Goal: Use online tool/utility: Utilize a website feature to perform a specific function

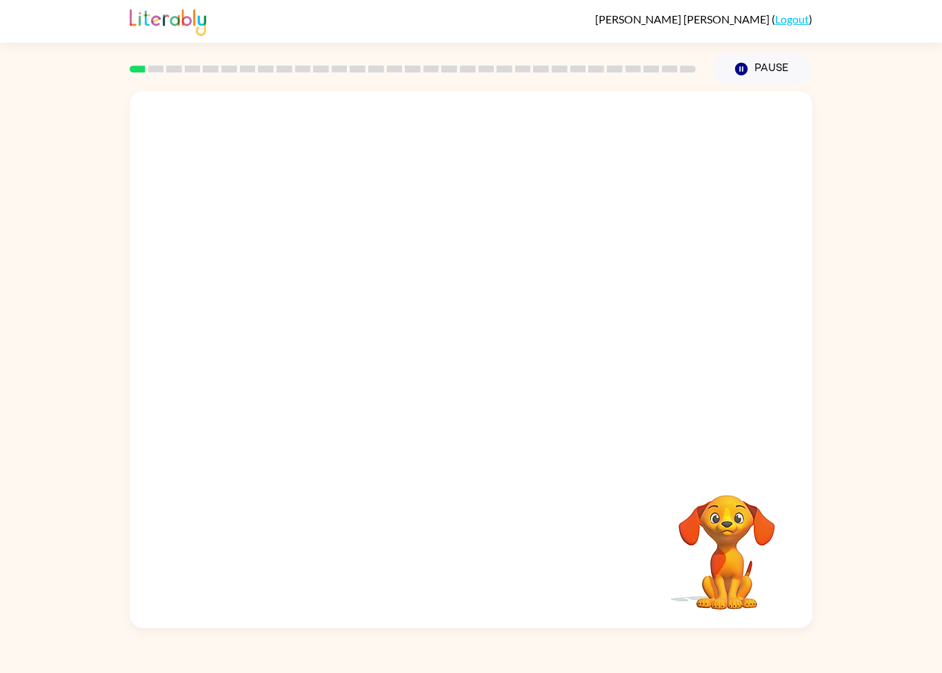
click at [448, 577] on div "Your browser must support playing .mp4 files to use Literably. Please try using…" at bounding box center [471, 359] width 683 height 537
click at [437, 614] on div "Your browser must support playing .mp4 files to use Literably. Please try using…" at bounding box center [471, 359] width 683 height 537
click at [444, 584] on div "Your browser must support playing .mp4 files to use Literably. Please try using…" at bounding box center [471, 359] width 683 height 537
click at [670, 546] on video "Your browser must support playing .mp4 files to use Literably. Please try using…" at bounding box center [727, 542] width 138 height 138
click at [455, 361] on button "button" at bounding box center [471, 366] width 88 height 50
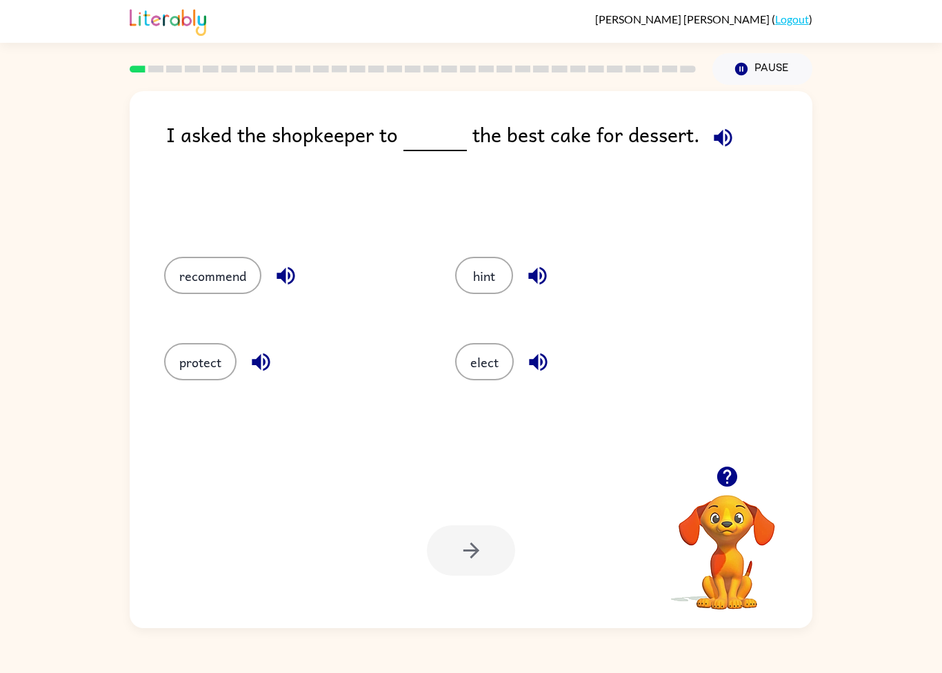
click at [488, 348] on button "elect" at bounding box center [484, 361] width 59 height 37
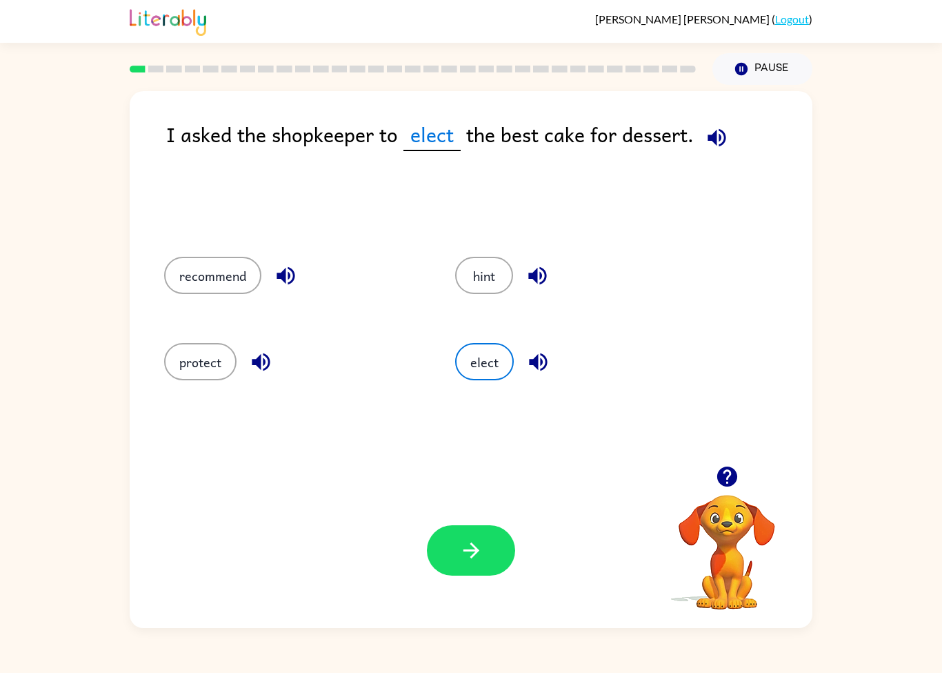
click at [486, 544] on button "button" at bounding box center [471, 550] width 88 height 50
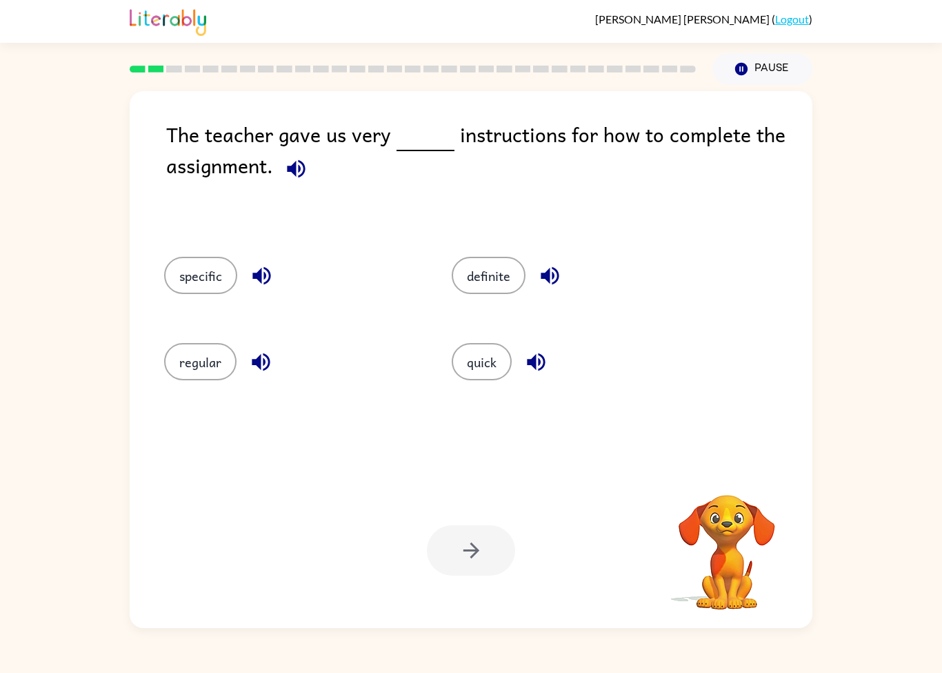
click at [503, 358] on button "quick" at bounding box center [482, 361] width 60 height 37
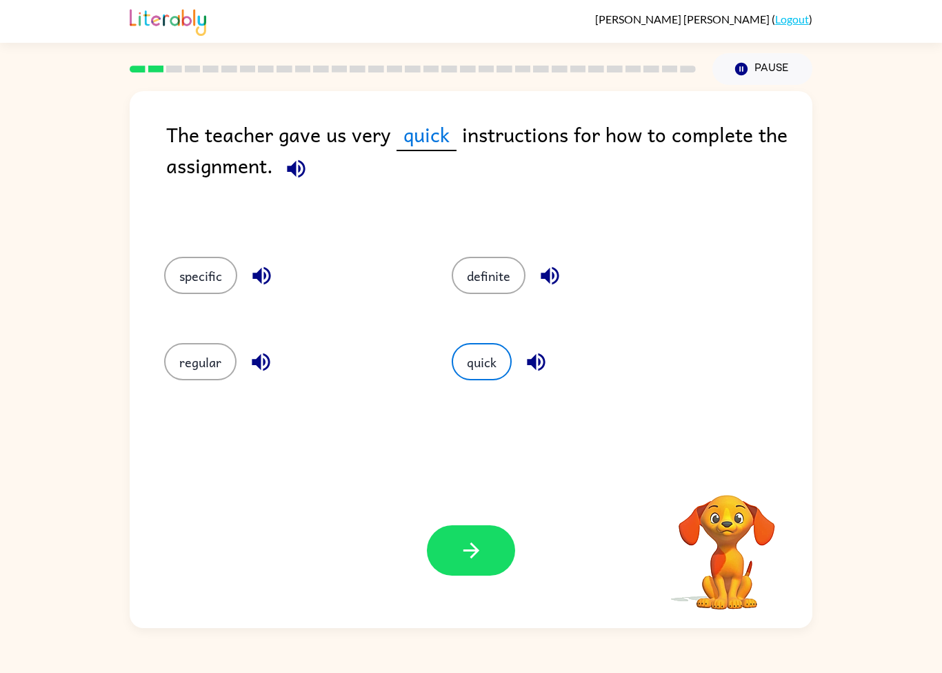
click at [496, 546] on button "button" at bounding box center [471, 550] width 88 height 50
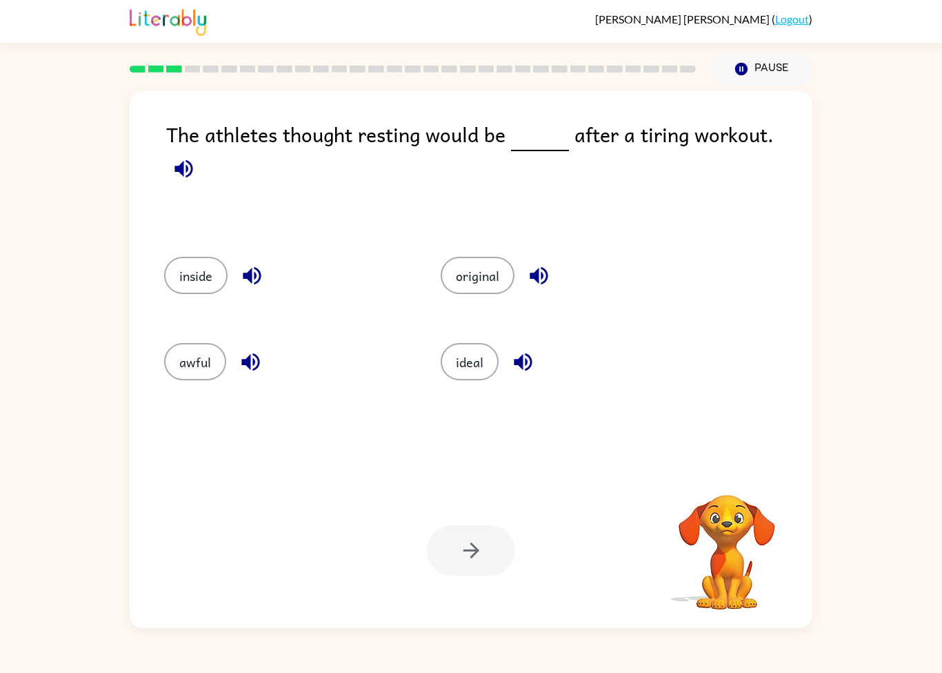
click at [481, 350] on button "ideal" at bounding box center [470, 361] width 58 height 37
click at [468, 559] on icon "button" at bounding box center [471, 550] width 24 height 24
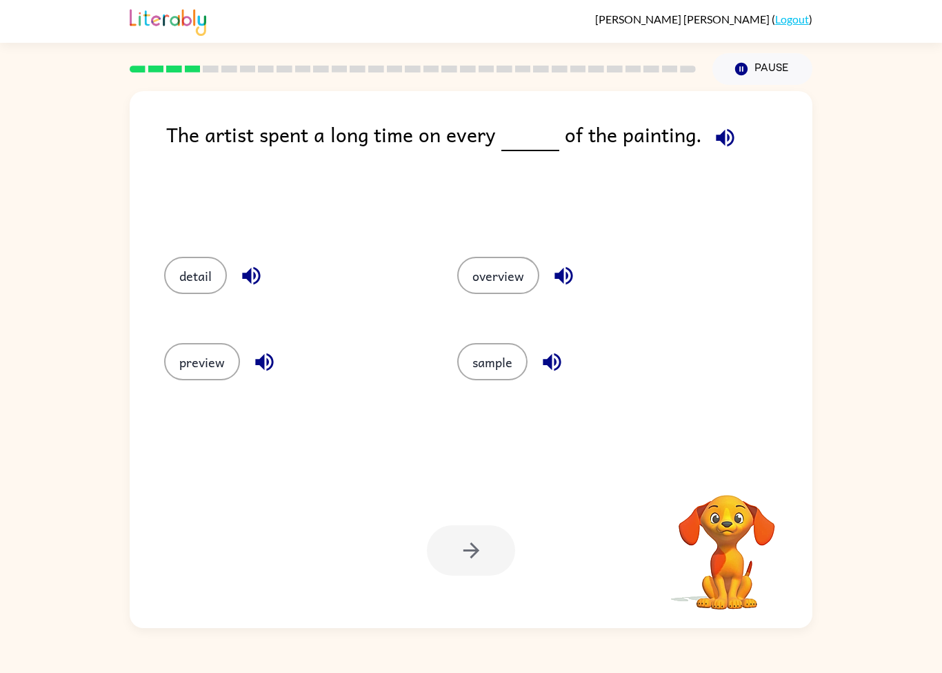
click at [481, 359] on button "sample" at bounding box center [492, 361] width 70 height 37
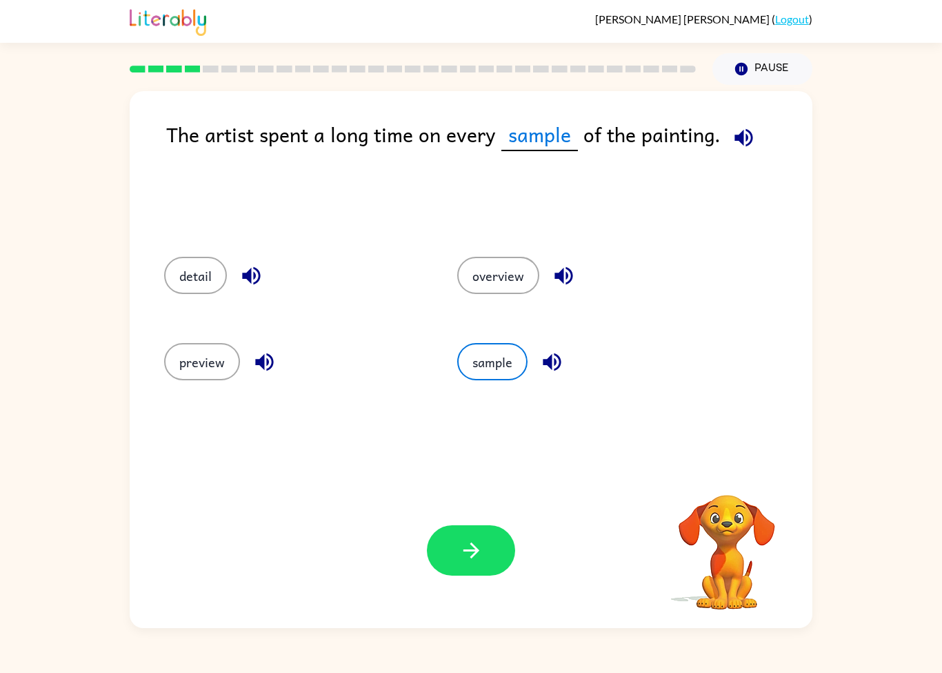
click at [451, 552] on button "button" at bounding box center [471, 550] width 88 height 50
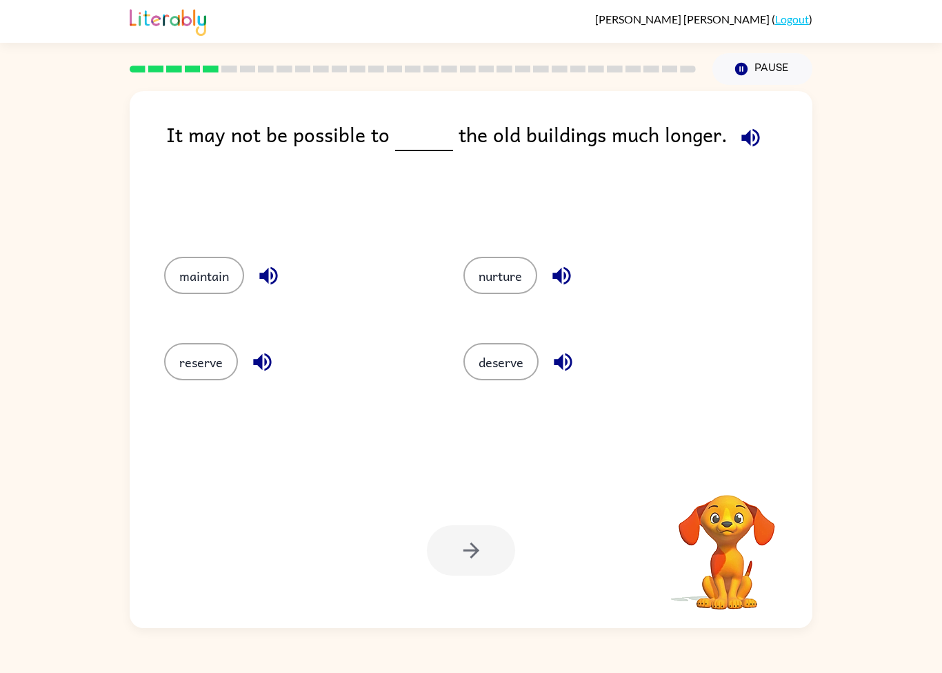
click at [499, 564] on div at bounding box center [471, 550] width 88 height 50
click at [513, 350] on button "deserve" at bounding box center [501, 361] width 75 height 37
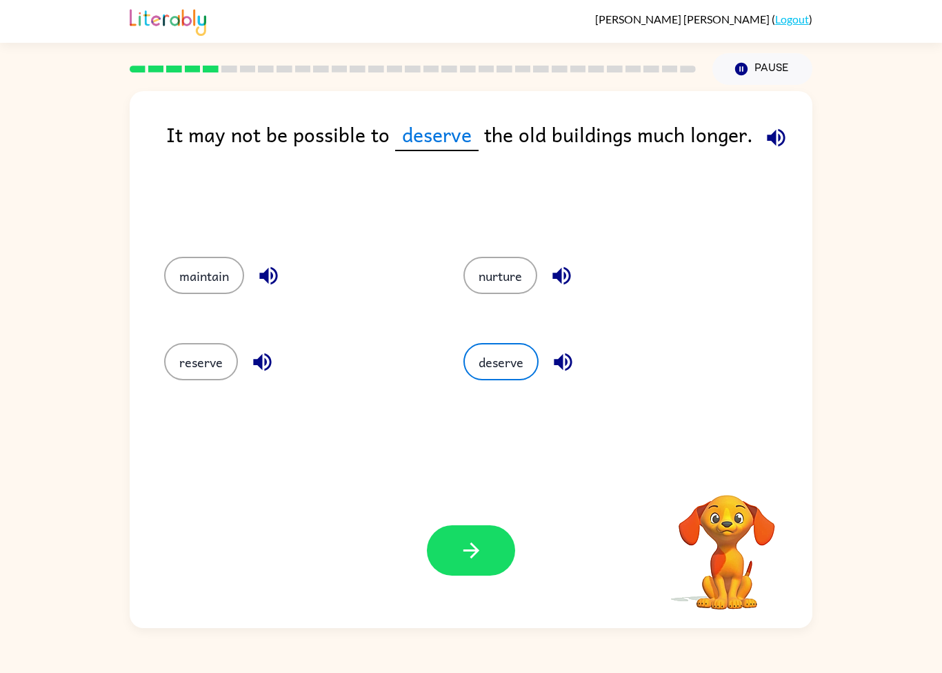
click at [479, 556] on icon "button" at bounding box center [471, 550] width 24 height 24
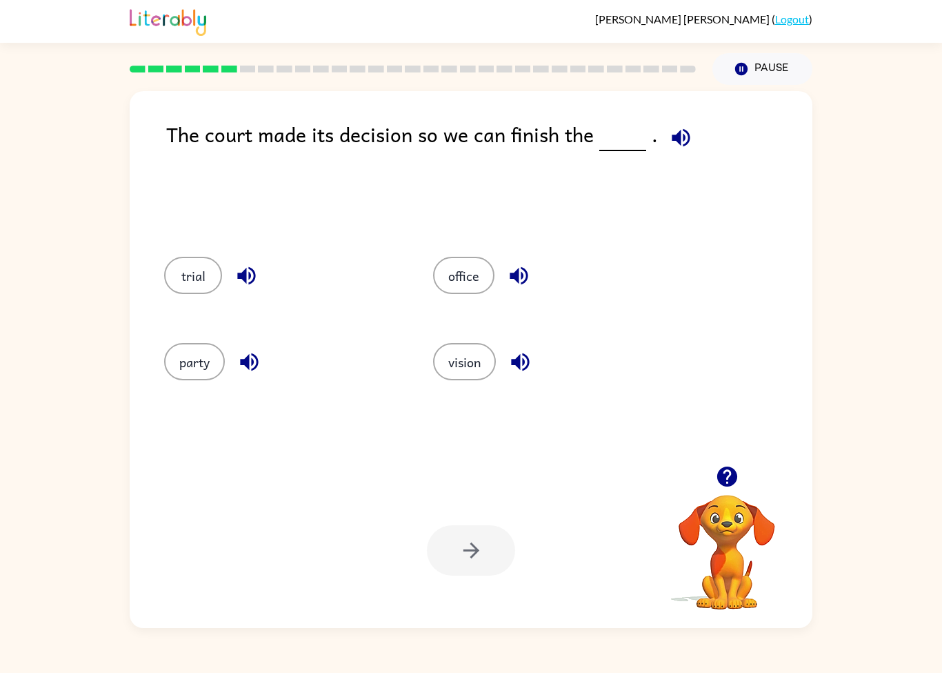
click at [469, 373] on button "vision" at bounding box center [464, 361] width 63 height 37
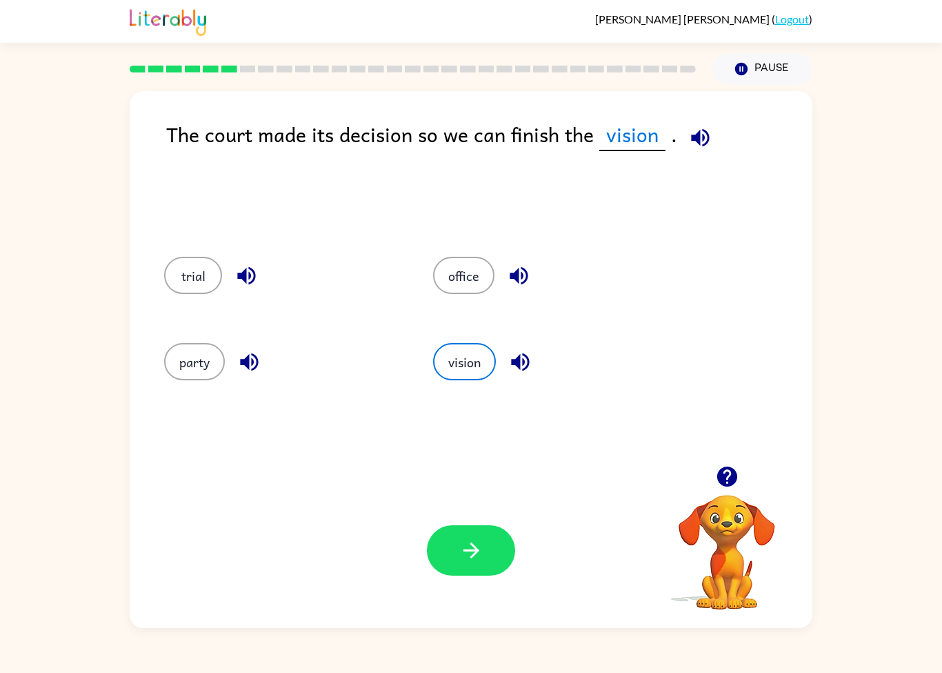
click at [488, 533] on button "button" at bounding box center [471, 550] width 88 height 50
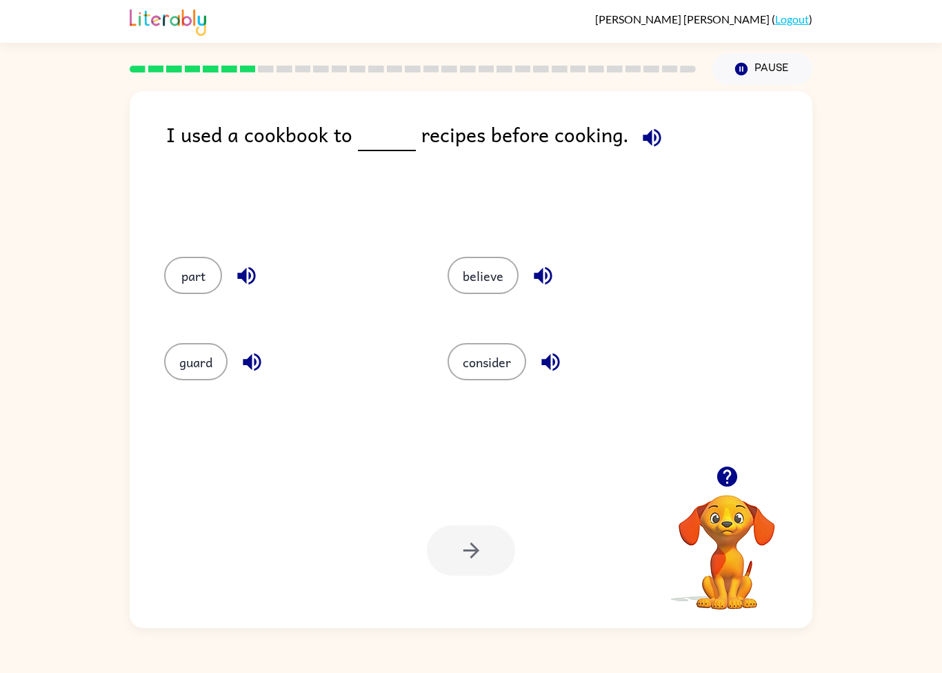
click at [473, 279] on button "believe" at bounding box center [483, 275] width 71 height 37
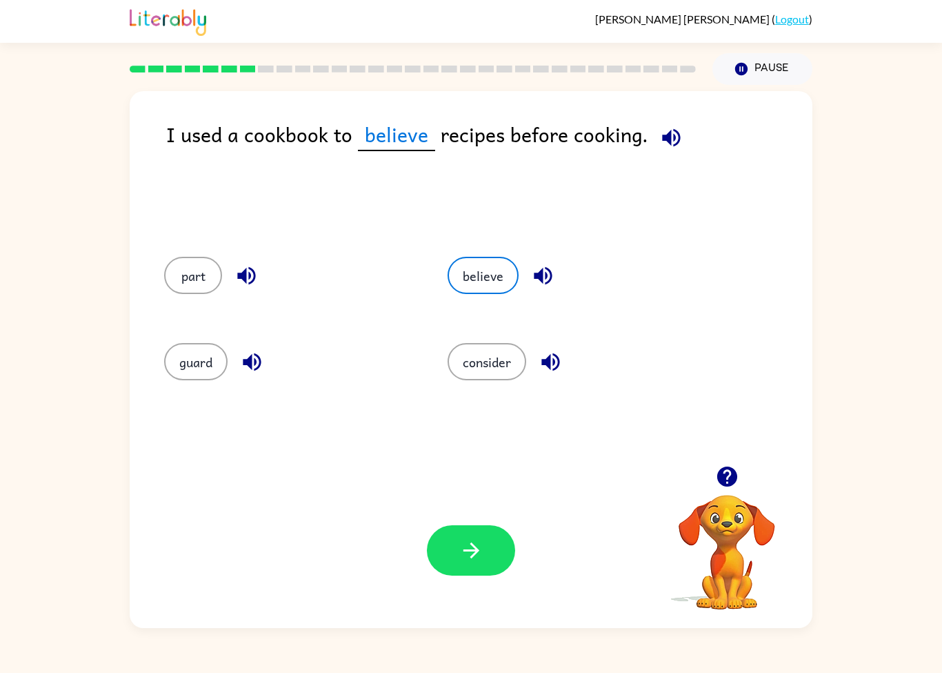
click at [477, 586] on div "Your browser must support playing .mp4 files to use Literably. Please try using…" at bounding box center [471, 550] width 683 height 155
click at [466, 551] on icon "button" at bounding box center [471, 550] width 16 height 16
